Goal: Find specific page/section: Find specific page/section

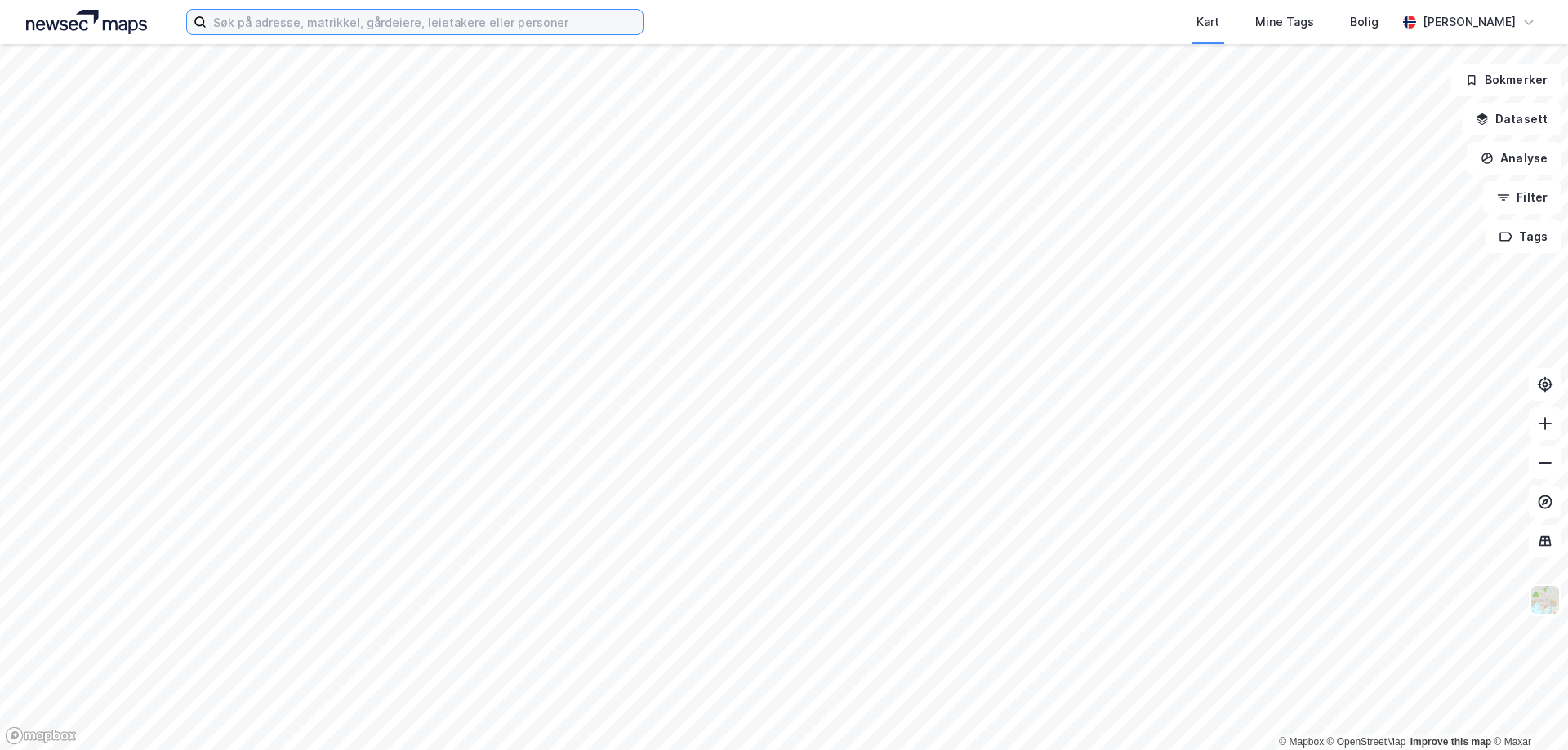
click at [449, 23] on input at bounding box center [425, 22] width 436 height 25
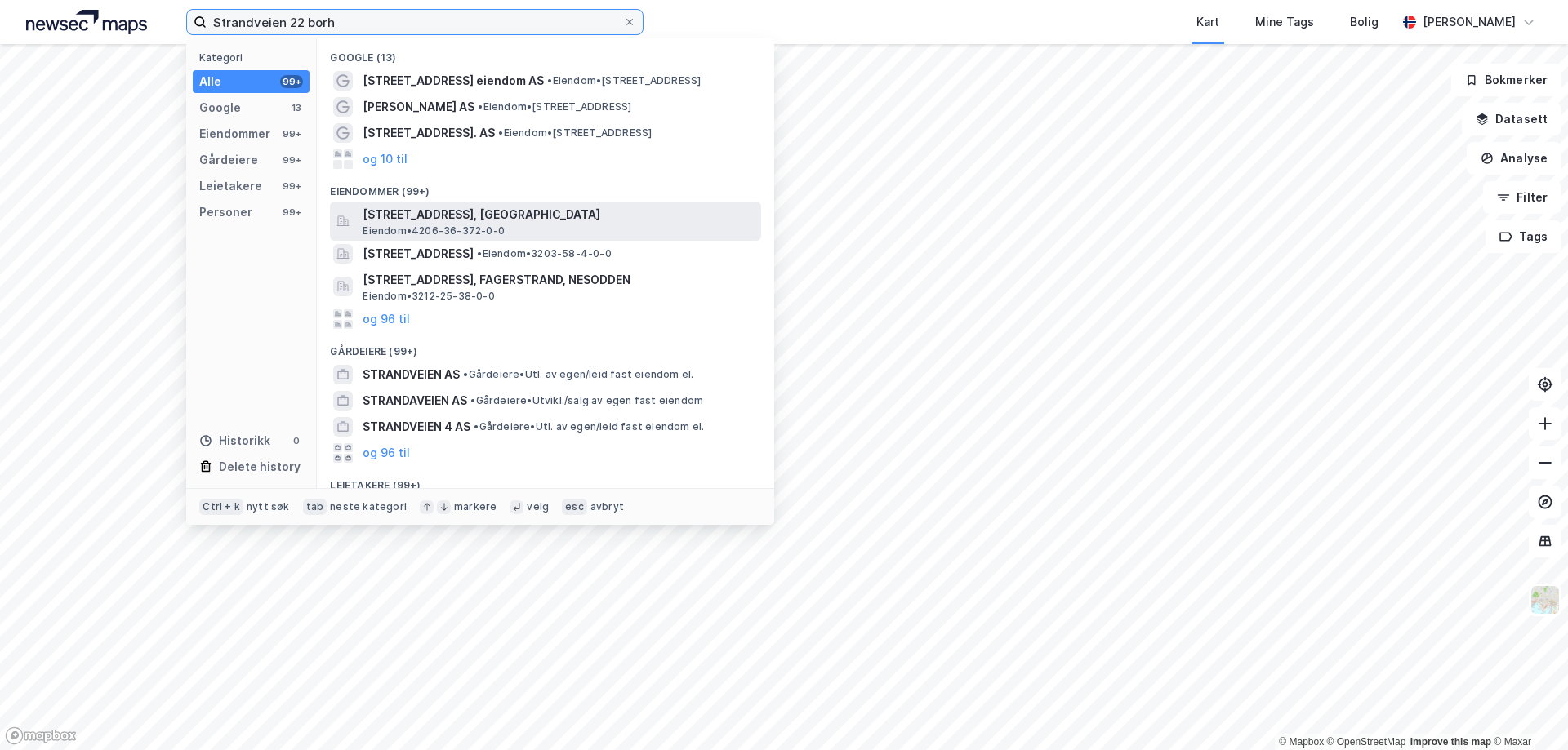
type input "Strandveien 22 borh"
click at [515, 222] on span "[STREET_ADDRESS], [GEOGRAPHIC_DATA]" at bounding box center [558, 214] width 392 height 19
